Goal: Task Accomplishment & Management: Use online tool/utility

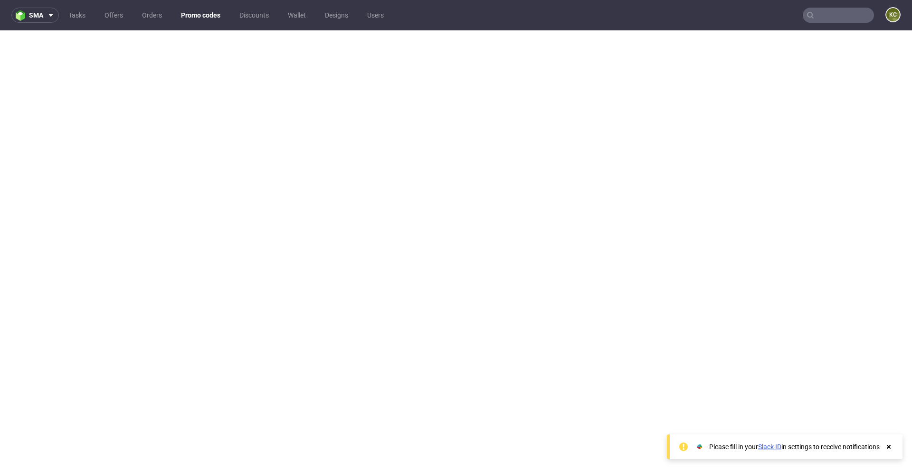
click at [197, 15] on link "Promo codes" at bounding box center [200, 15] width 51 height 15
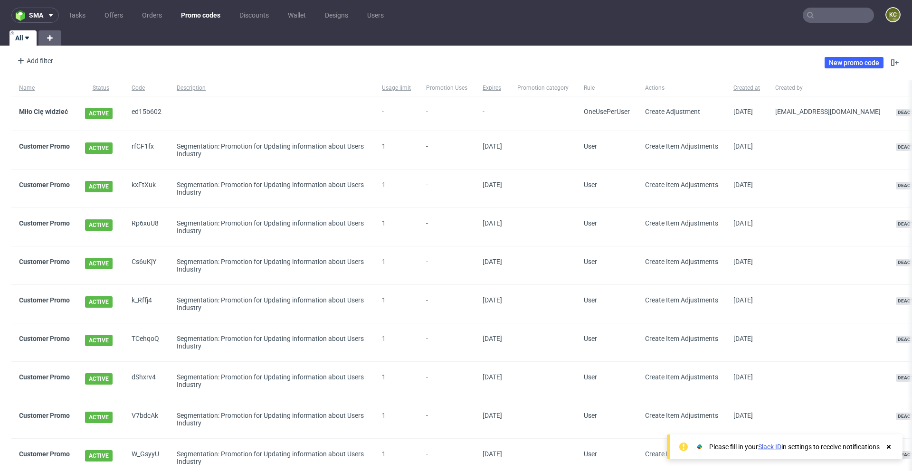
click at [823, 15] on input "text" at bounding box center [838, 15] width 71 height 15
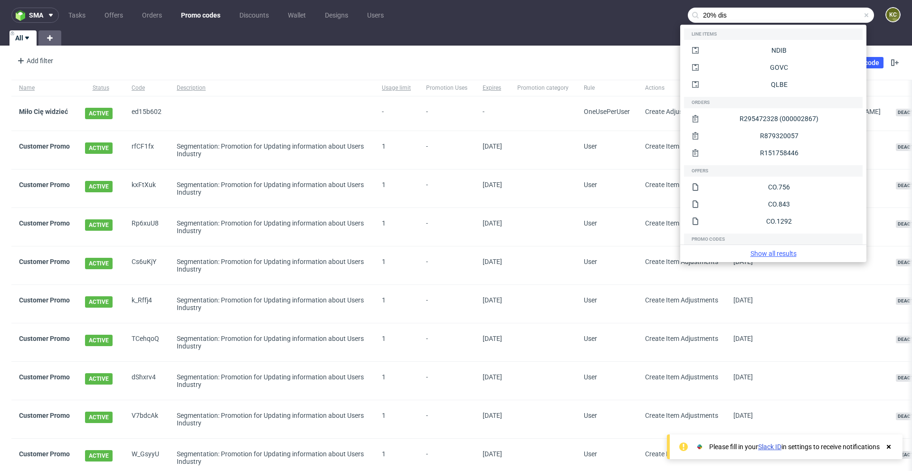
type input "20% dis"
click at [756, 251] on link "Show all results" at bounding box center [773, 254] width 179 height 10
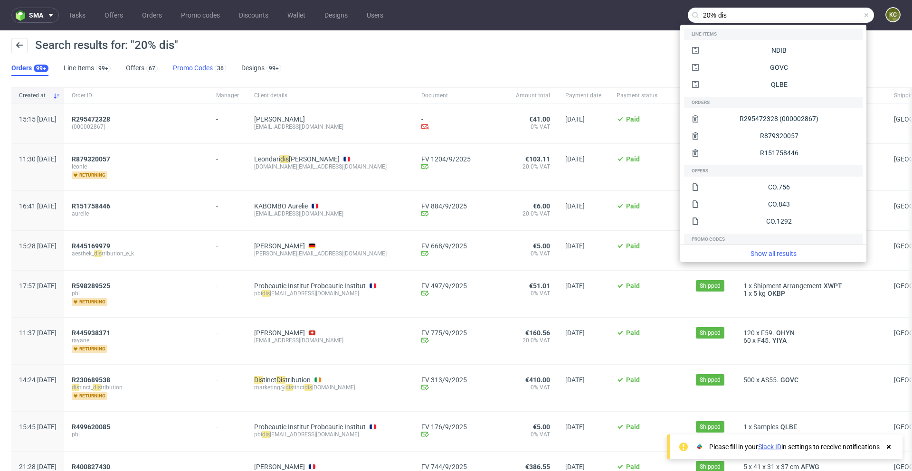
click at [199, 71] on link "Promo Codes 36" at bounding box center [199, 68] width 53 height 15
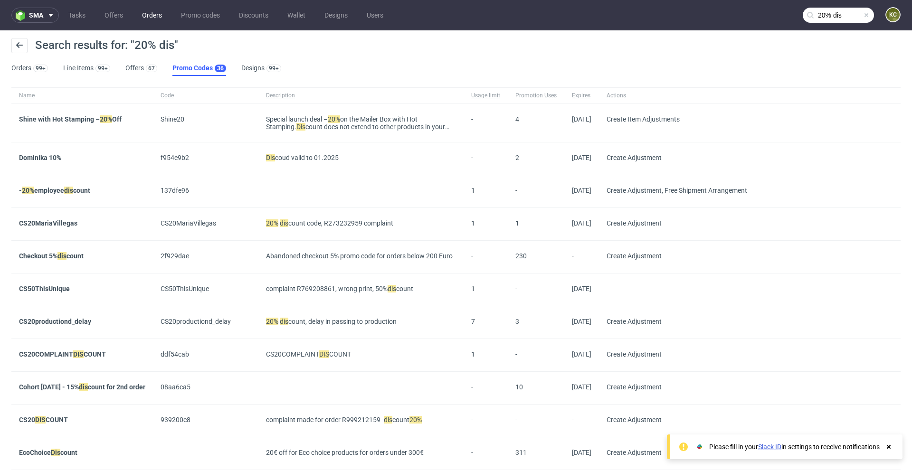
click at [154, 18] on link "Orders" at bounding box center [151, 15] width 31 height 15
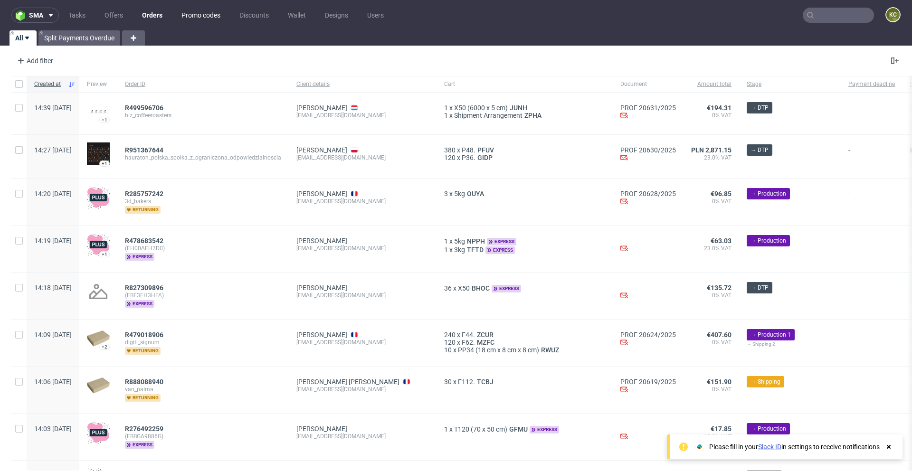
click at [205, 11] on link "Promo codes" at bounding box center [201, 15] width 50 height 15
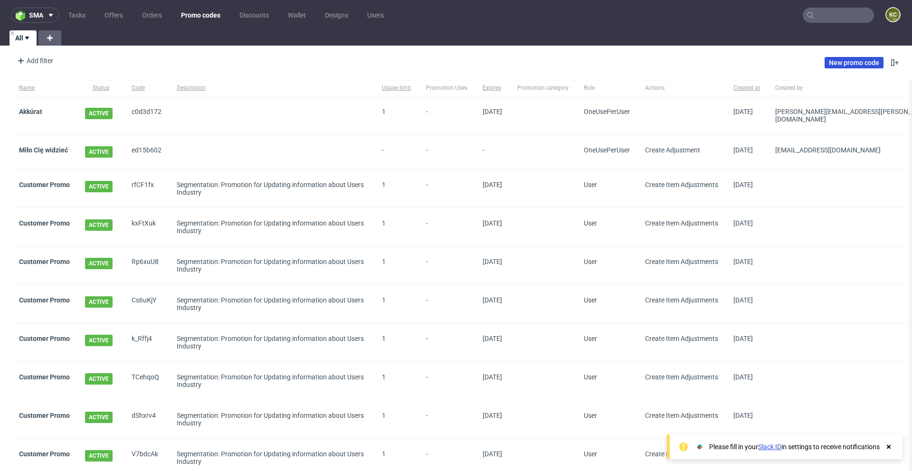
click at [831, 63] on link "New promo code" at bounding box center [854, 62] width 59 height 11
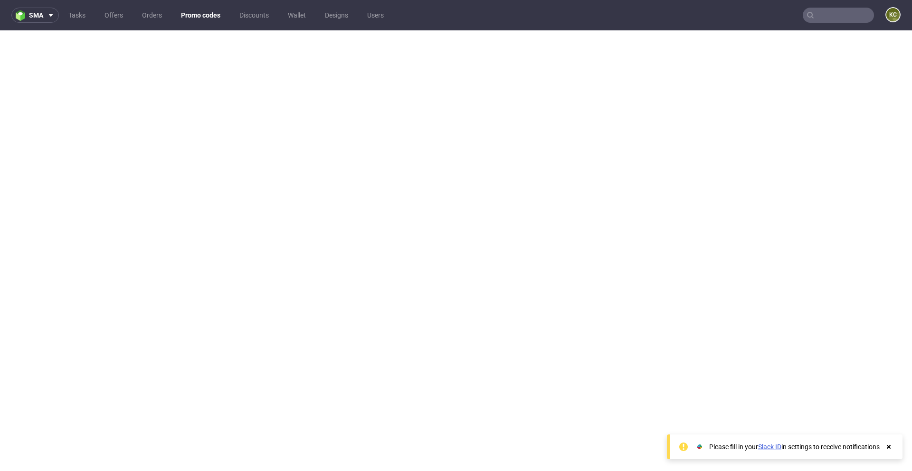
click at [821, 20] on input "text" at bounding box center [838, 15] width 71 height 15
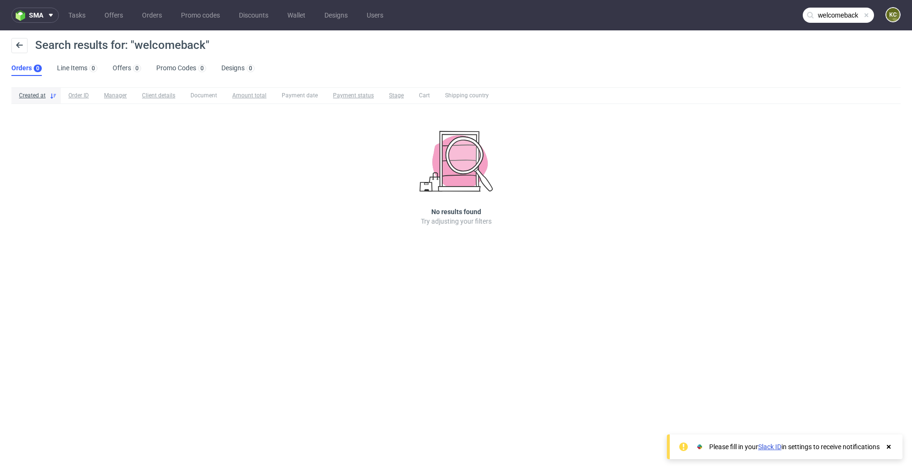
click at [849, 17] on input "welcomeback" at bounding box center [838, 15] width 71 height 15
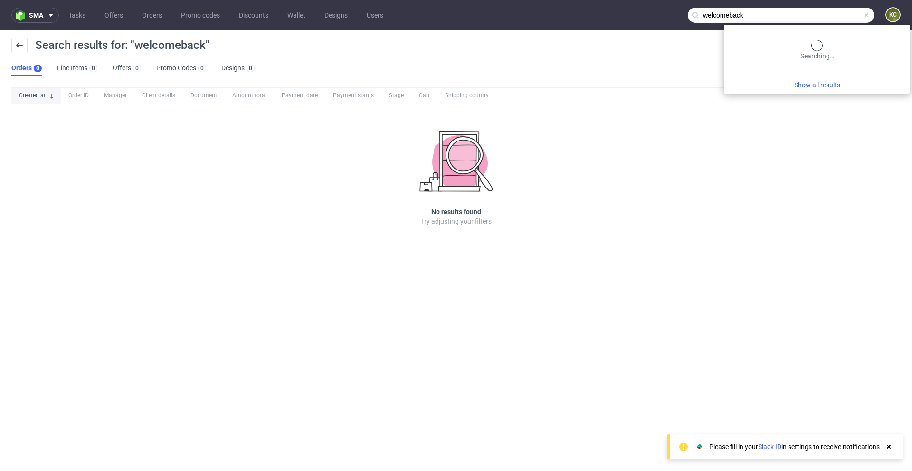
click at [849, 17] on input "welcomeback" at bounding box center [781, 15] width 186 height 15
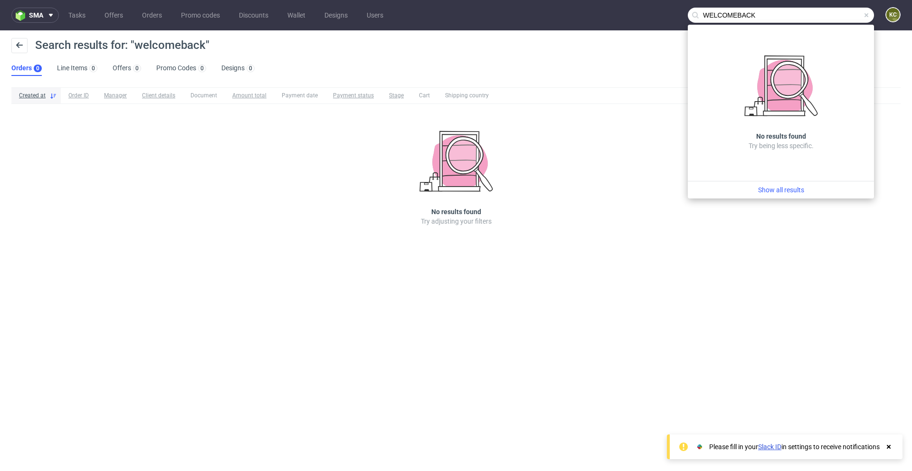
type input "WELCOMEBACK"
